Goal: Obtain resource: Obtain resource

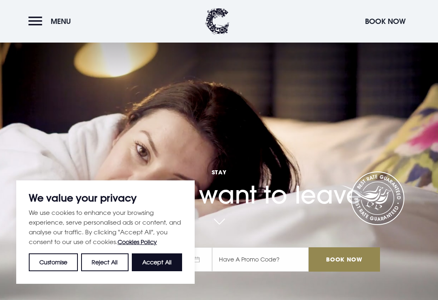
click at [170, 263] on button "Accept All" at bounding box center [157, 262] width 50 height 18
checkbox input "true"
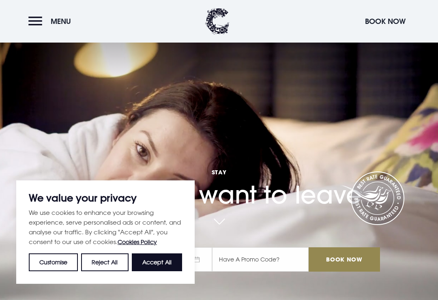
checkbox input "true"
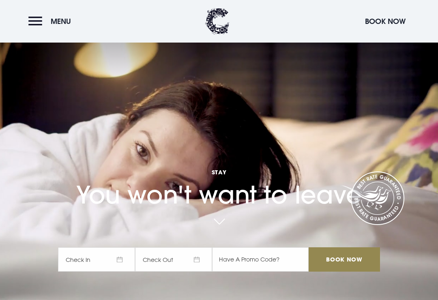
click at [54, 21] on span "Menu" at bounding box center [61, 21] width 20 height 9
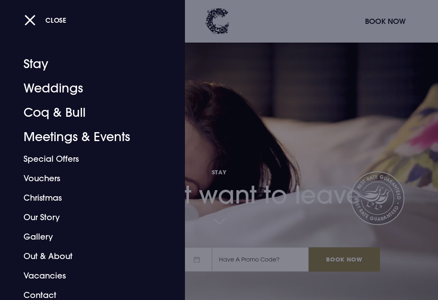
click at [72, 89] on link "Weddings" at bounding box center [87, 88] width 127 height 24
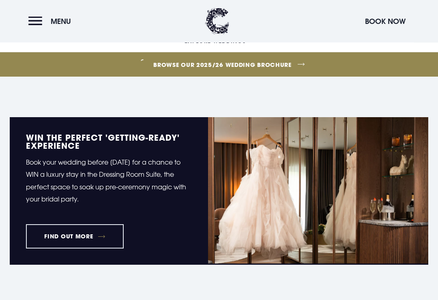
scroll to position [270, 0]
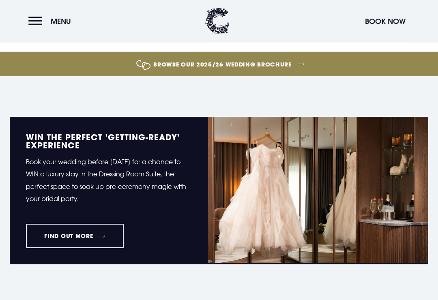
click at [301, 77] on link "Browse our 2025/26 wedding brochure" at bounding box center [222, 64] width 1014 height 30
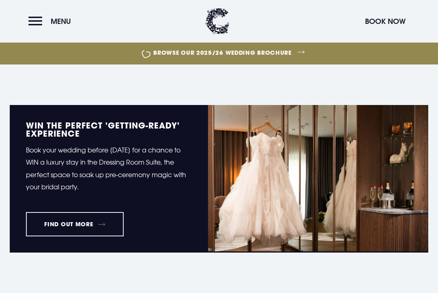
scroll to position [283, 0]
